Goal: Information Seeking & Learning: Learn about a topic

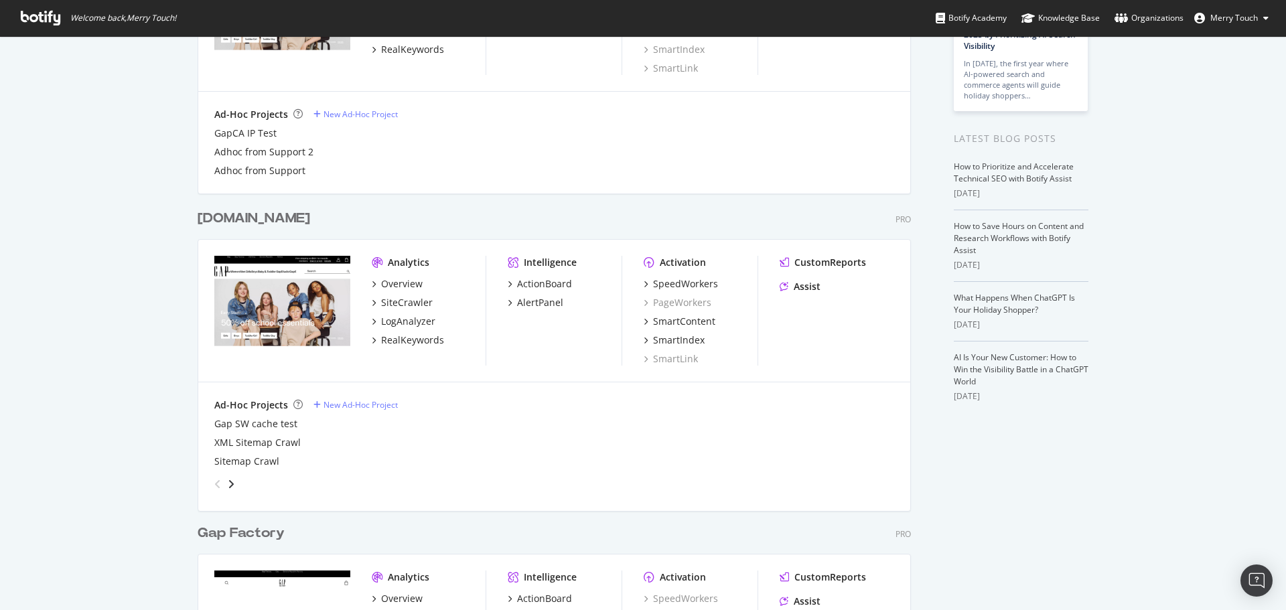
scroll to position [134, 0]
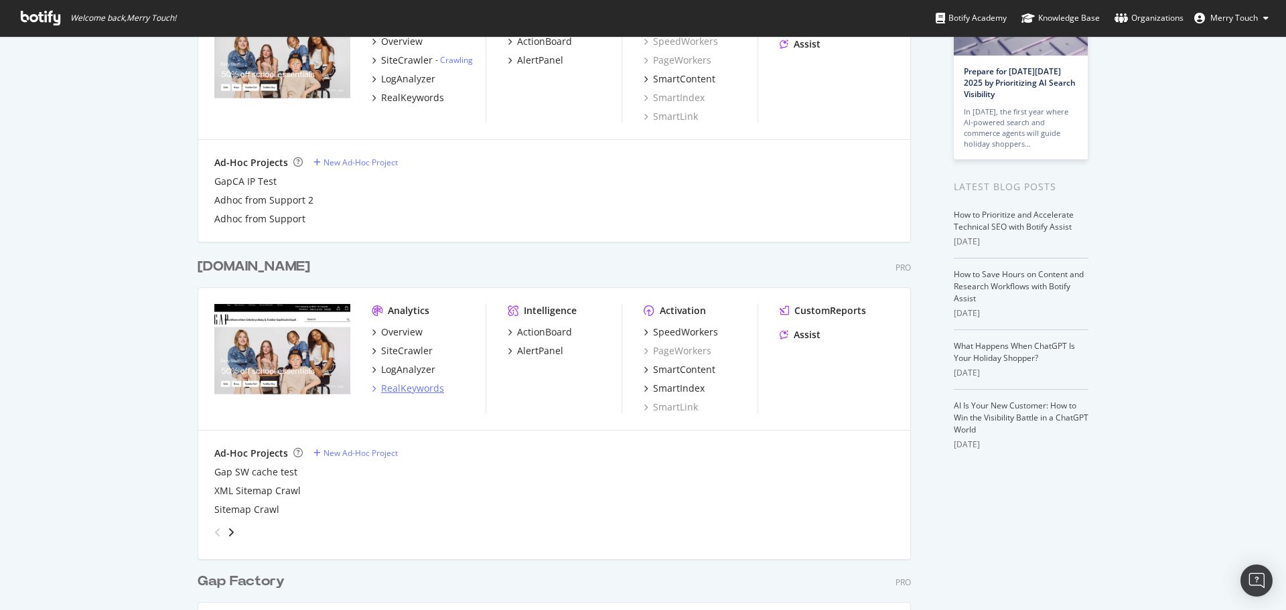
click at [400, 391] on div "RealKeywords" at bounding box center [412, 388] width 63 height 13
